Goal: Find specific page/section: Find specific page/section

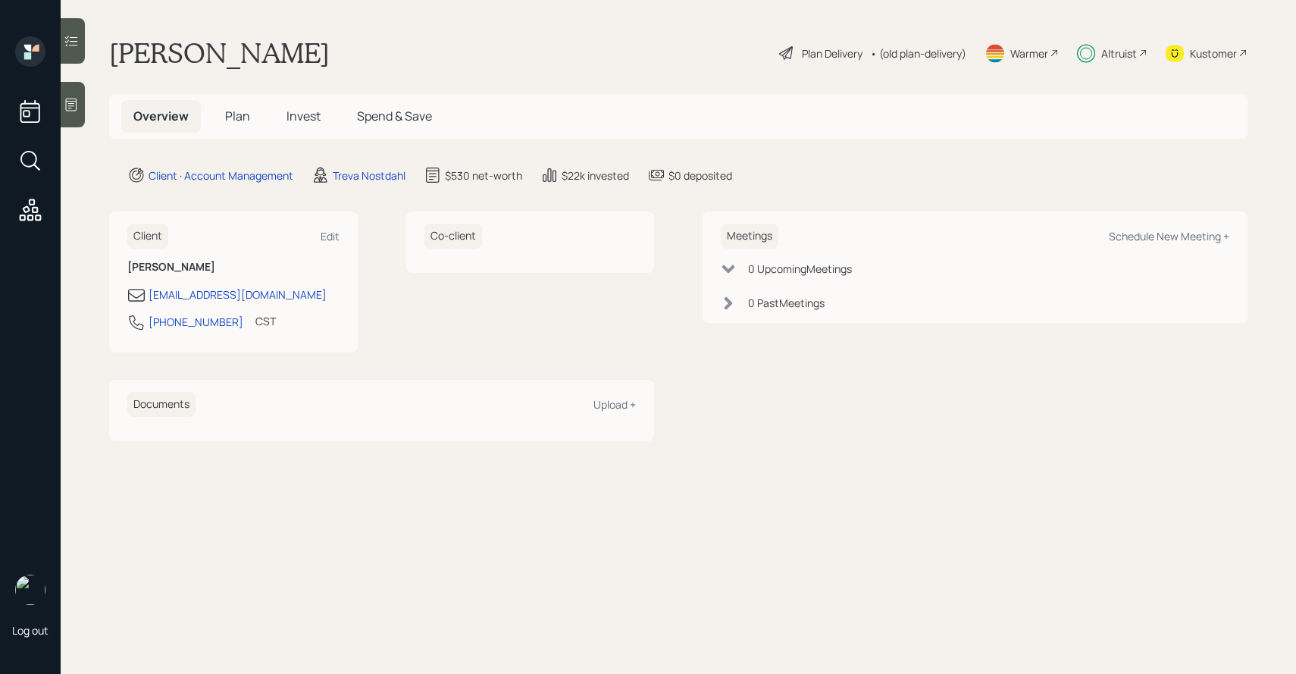
click at [78, 47] on icon at bounding box center [71, 40] width 15 height 15
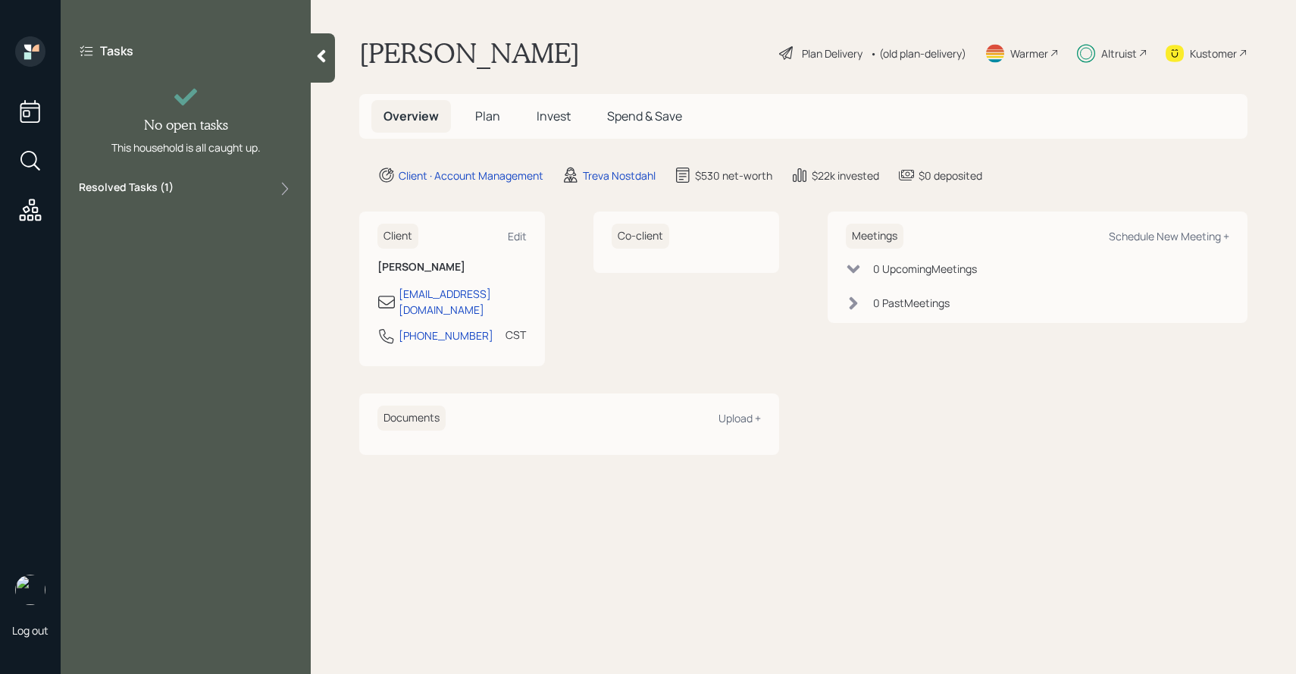
click at [202, 183] on div "Resolved Tasks ( 1 )" at bounding box center [186, 189] width 214 height 18
click at [485, 119] on span "Plan" at bounding box center [487, 116] width 25 height 17
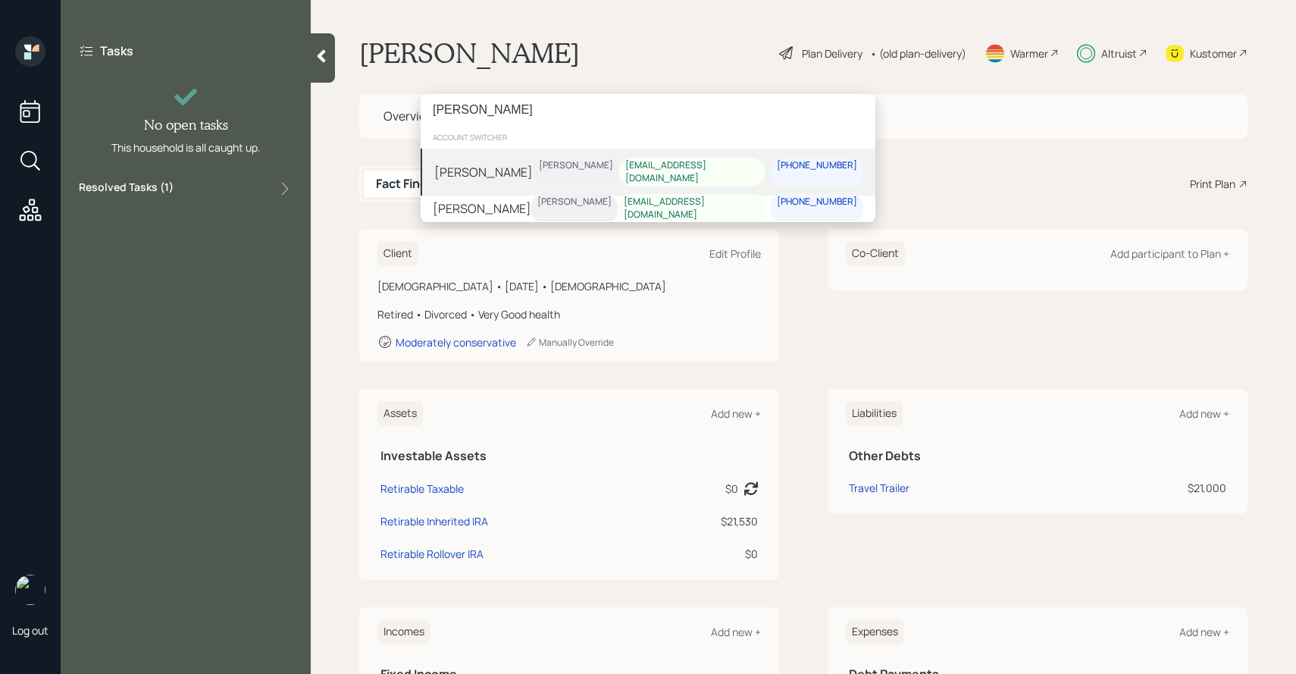
type input "[PERSON_NAME]"
